Goal: Task Accomplishment & Management: Manage account settings

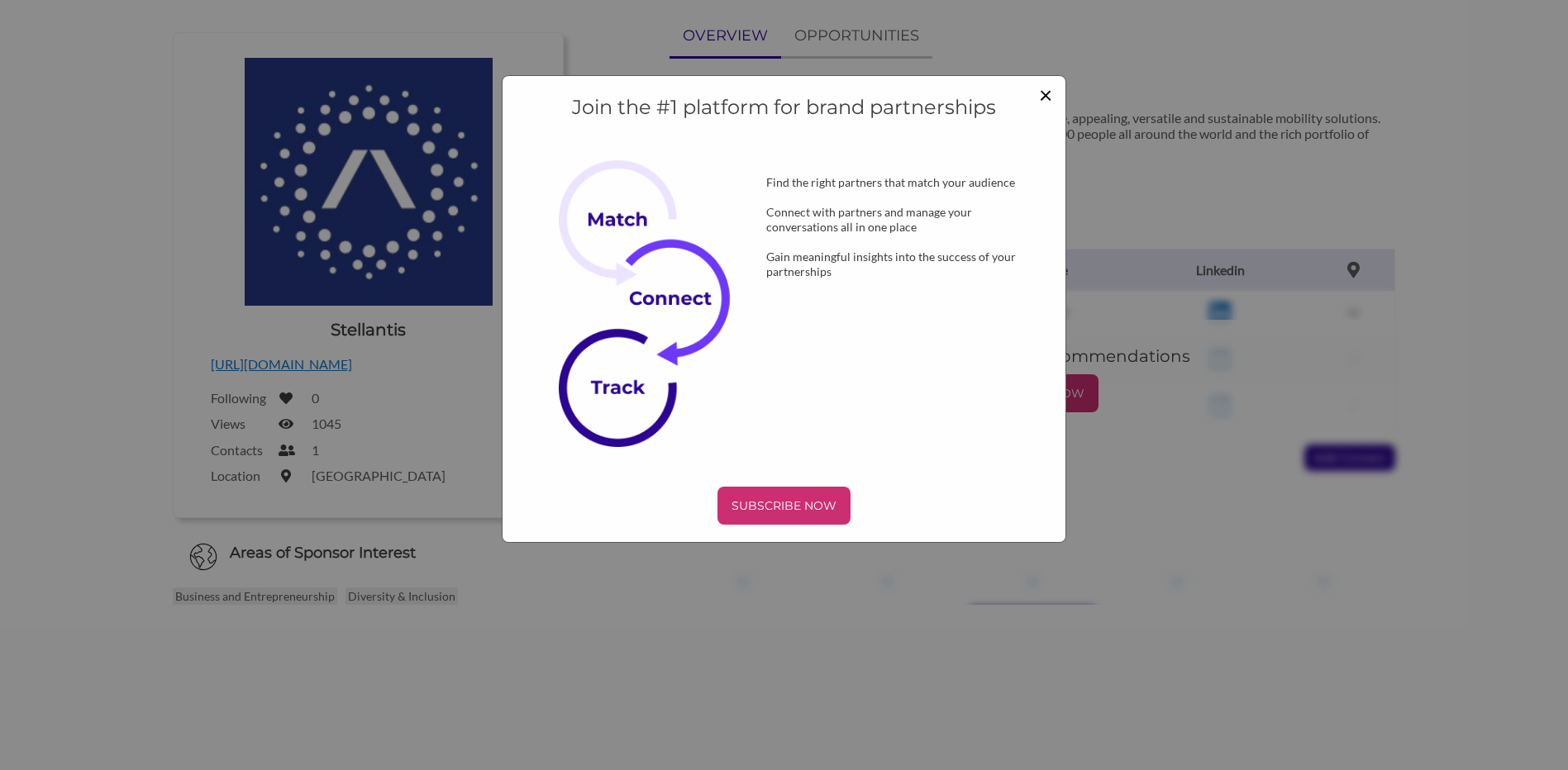
click at [1042, 97] on span "×" at bounding box center [1045, 94] width 13 height 28
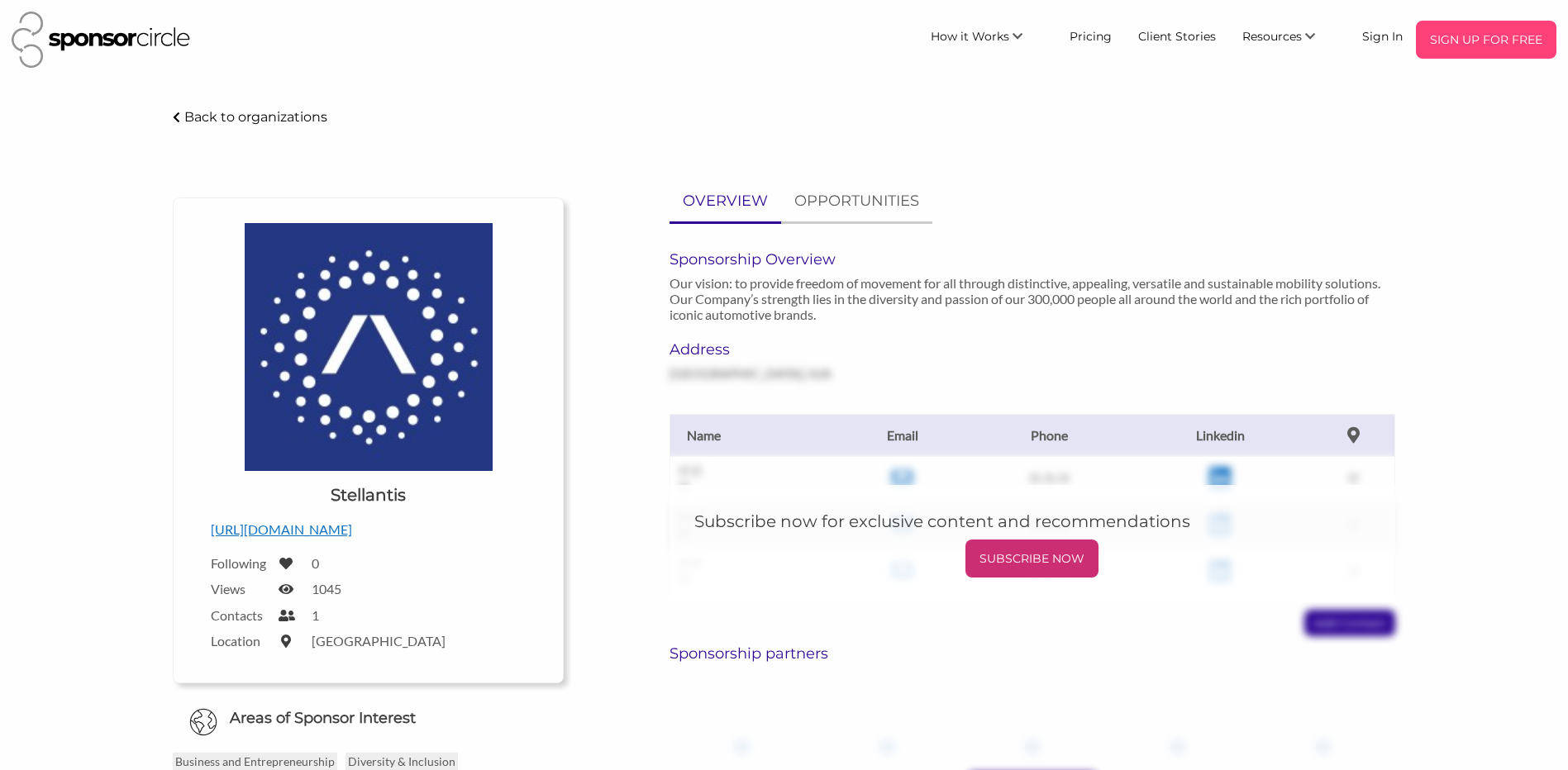
click at [1459, 49] on p "SIGN UP FOR FREE" at bounding box center [1486, 40] width 128 height 25
click at [1482, 37] on p "SIGN UP FOR FREE" at bounding box center [1486, 40] width 128 height 25
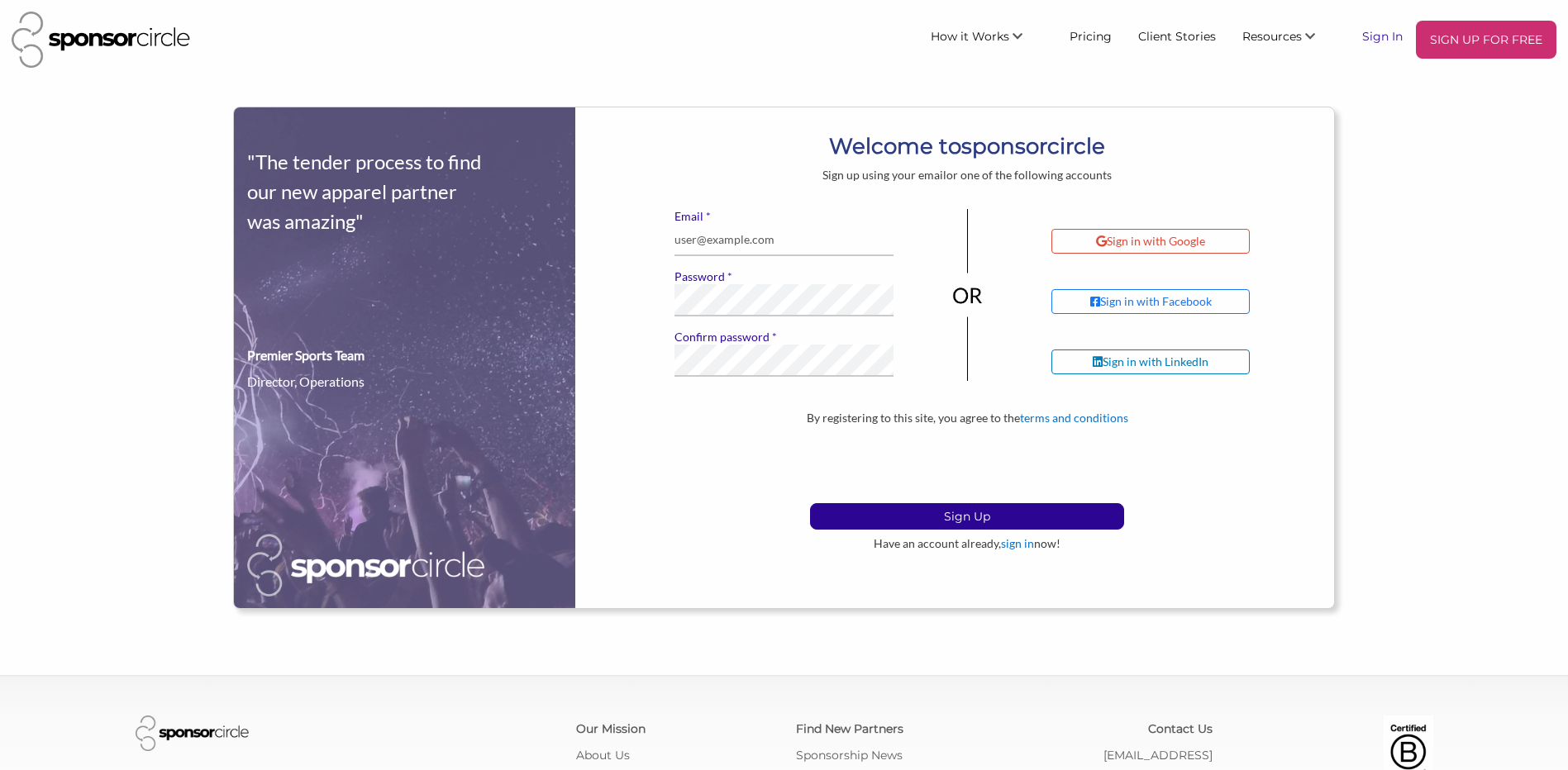
click at [1374, 31] on link "Sign In" at bounding box center [1382, 35] width 67 height 30
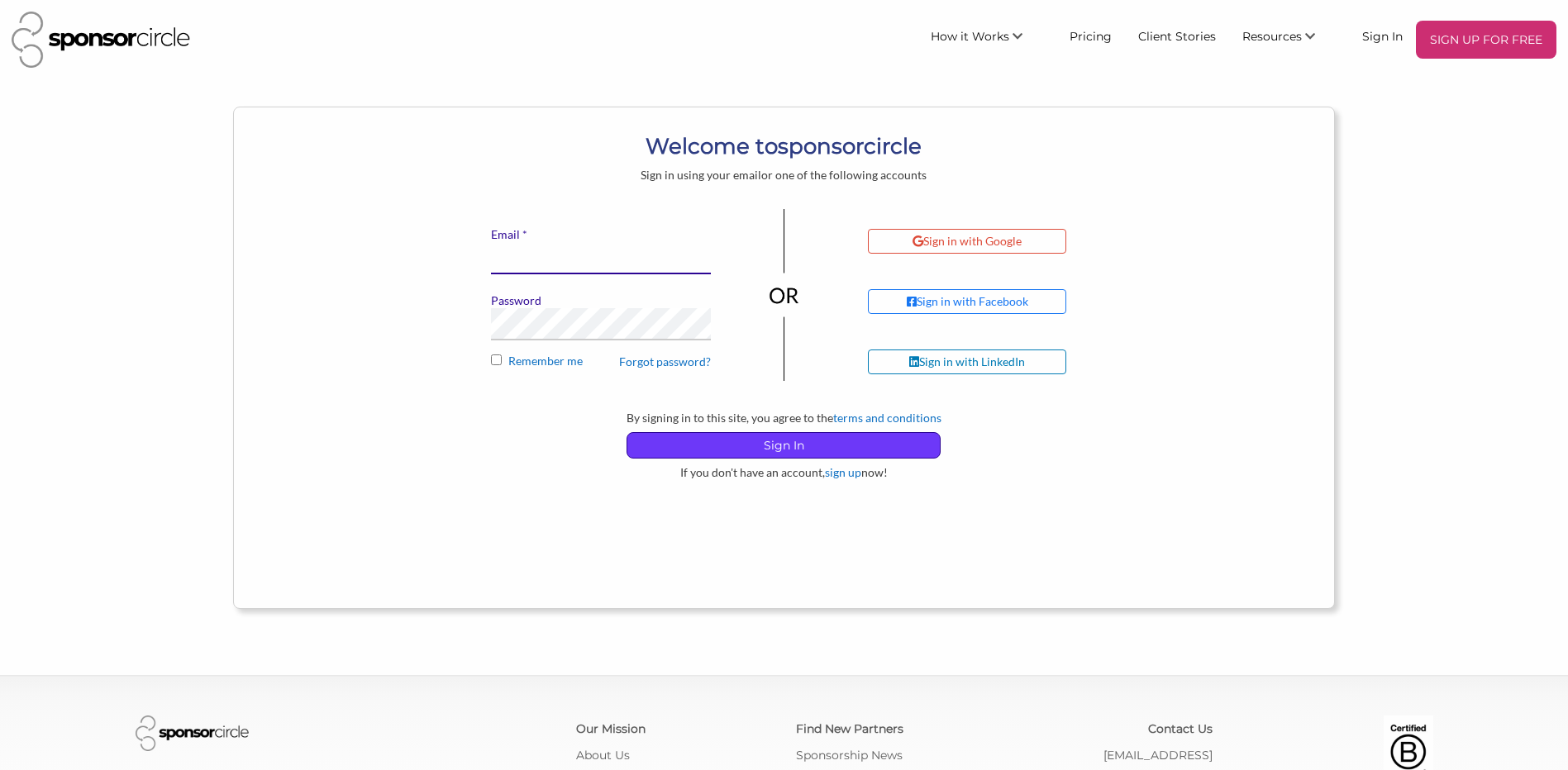
type input "[EMAIL_ADDRESS][DOMAIN_NAME]"
click at [684, 450] on p "Sign In" at bounding box center [783, 445] width 313 height 25
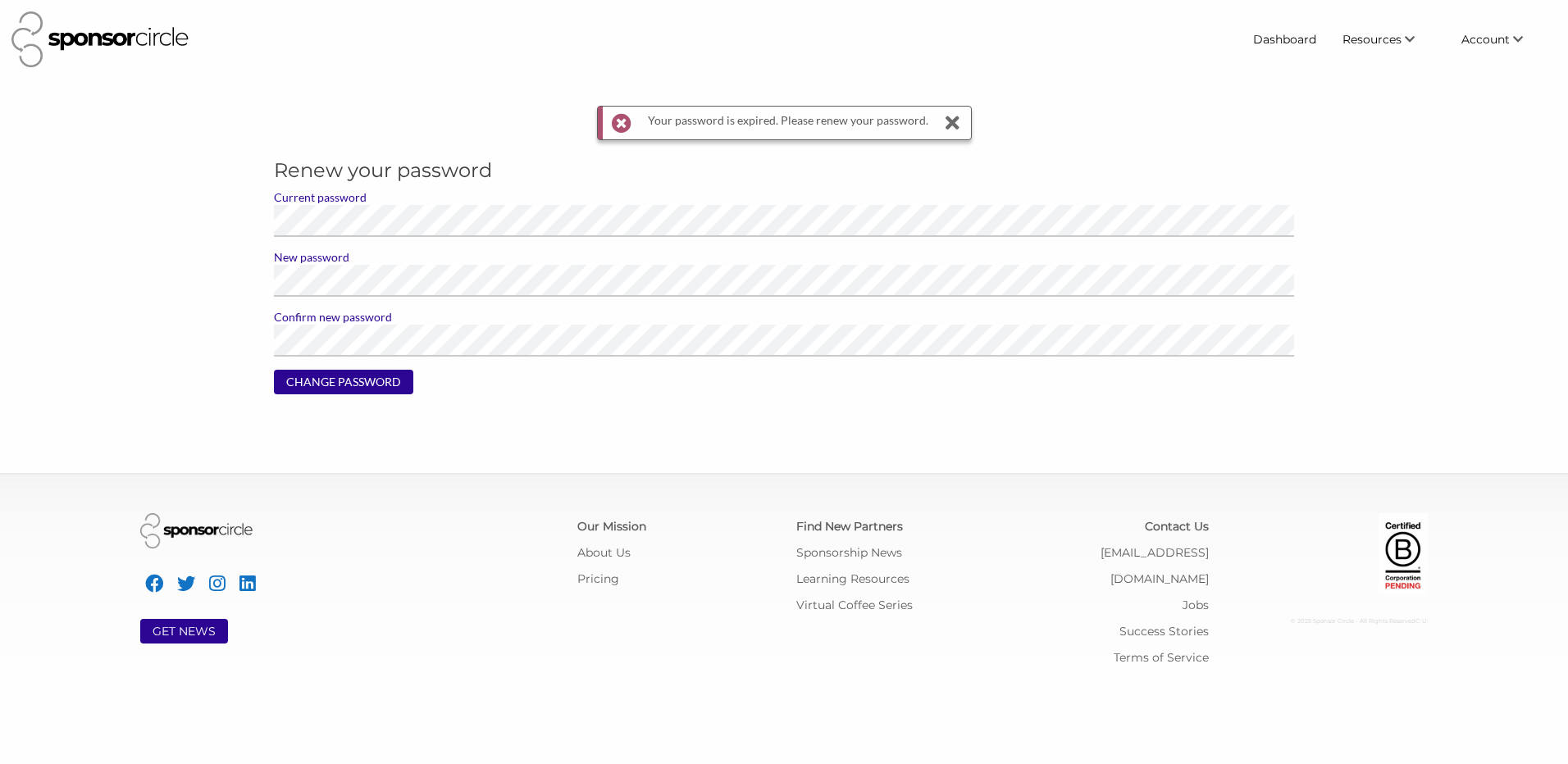
click at [650, 309] on form "Current password New password Confirm new password CHANGE PASSWORD" at bounding box center [784, 299] width 1021 height 217
click at [295, 384] on input "CHANGE PASSWORD" at bounding box center [343, 382] width 139 height 25
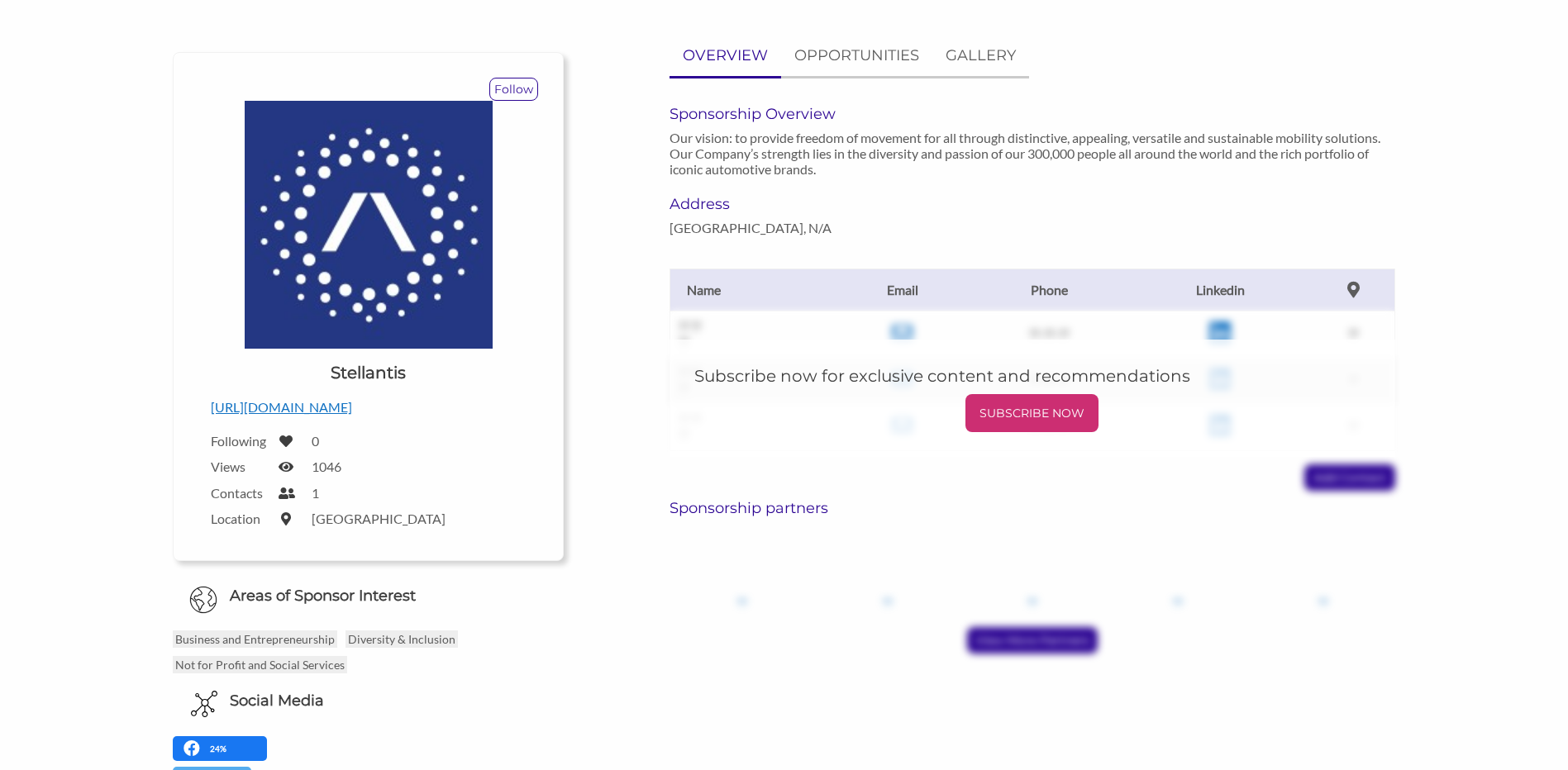
scroll to position [248, 0]
